Goal: Navigation & Orientation: Find specific page/section

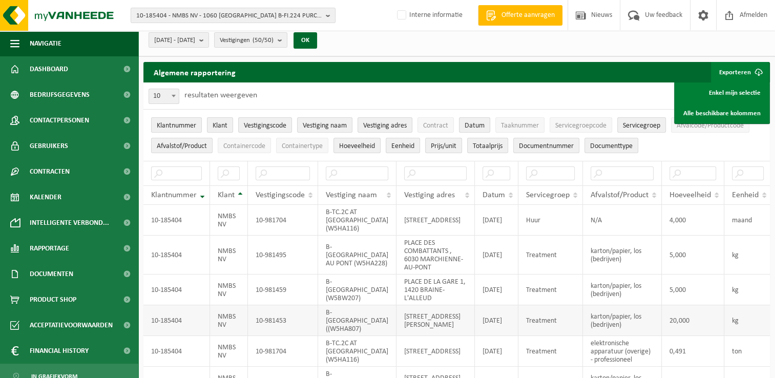
scroll to position [51, 0]
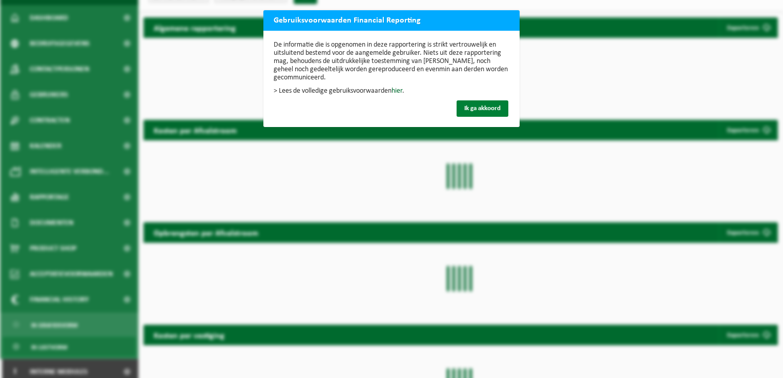
click at [467, 105] on span "Ik ga akkoord" at bounding box center [482, 108] width 36 height 7
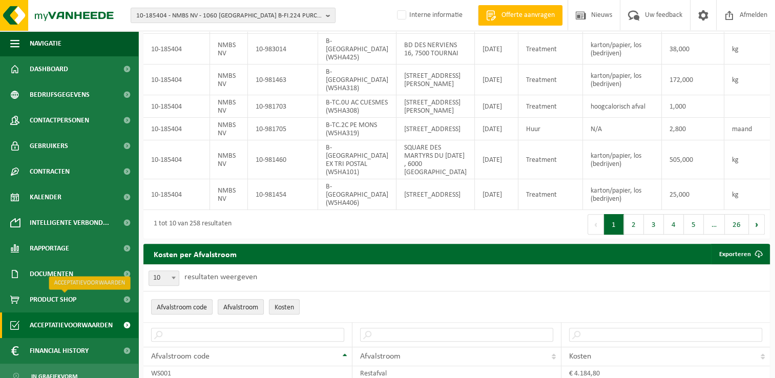
scroll to position [307, 0]
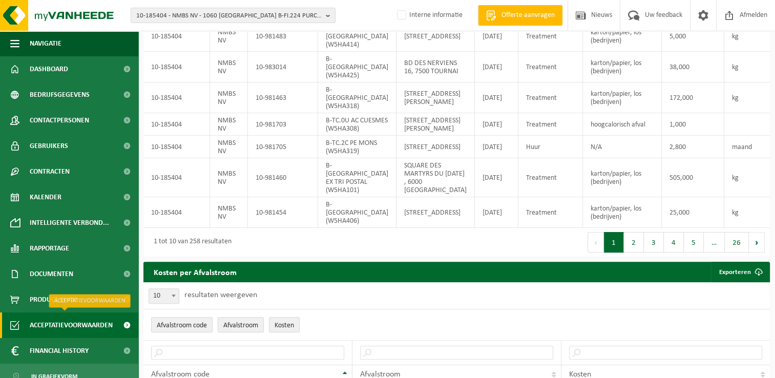
click at [72, 322] on span "Acceptatievoorwaarden" at bounding box center [71, 325] width 83 height 26
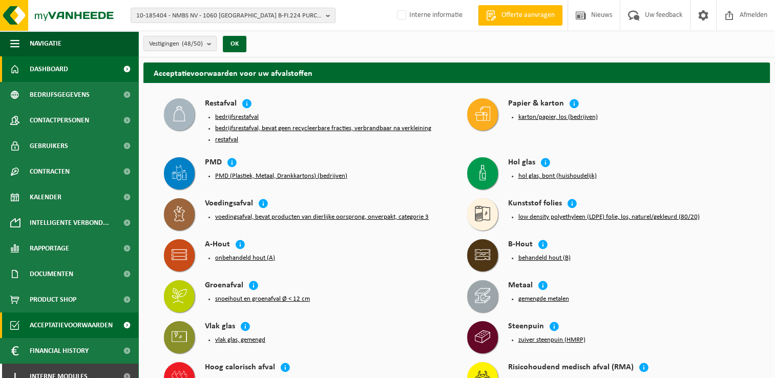
click at [43, 71] on span "Dashboard" at bounding box center [49, 69] width 38 height 26
